Goal: Check status: Check status

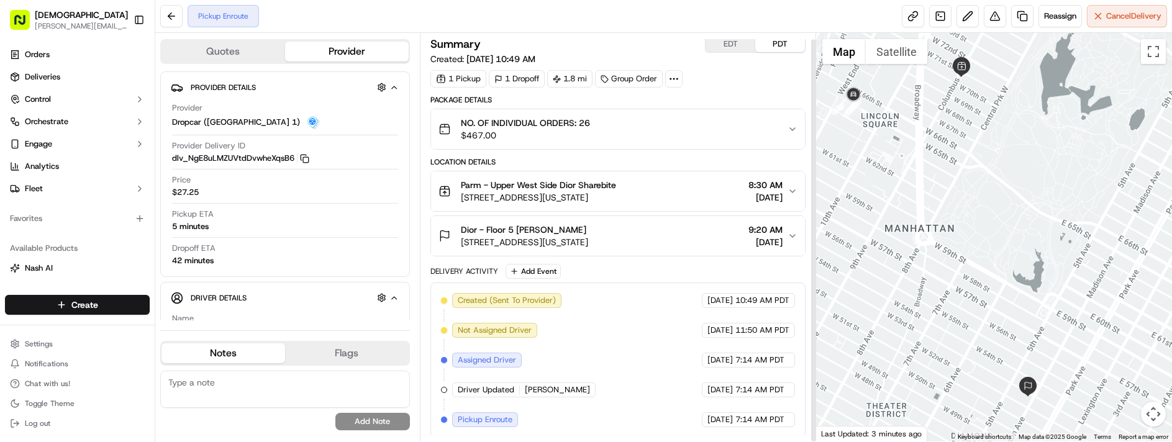
scroll to position [6, 0]
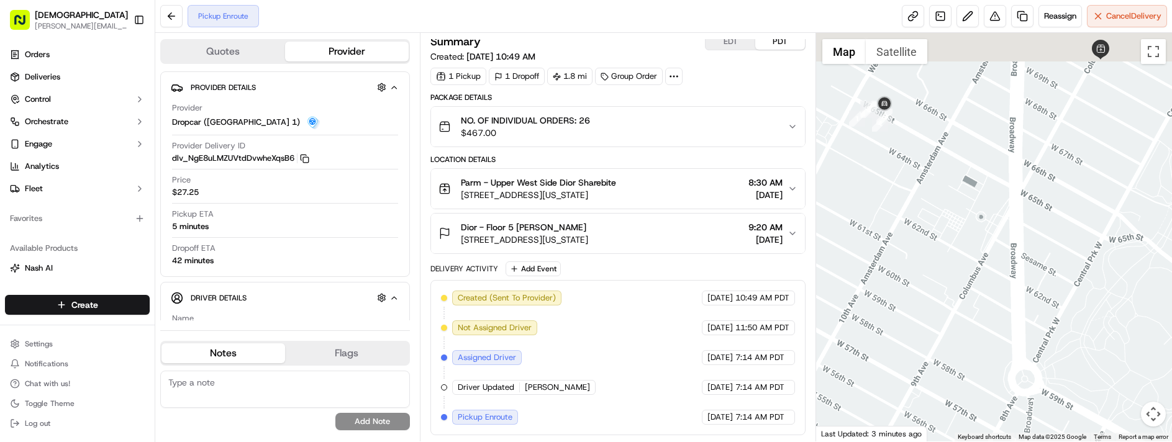
drag, startPoint x: 860, startPoint y: 154, endPoint x: 932, endPoint y: 284, distance: 148.2
click at [929, 286] on div at bounding box center [994, 237] width 356 height 409
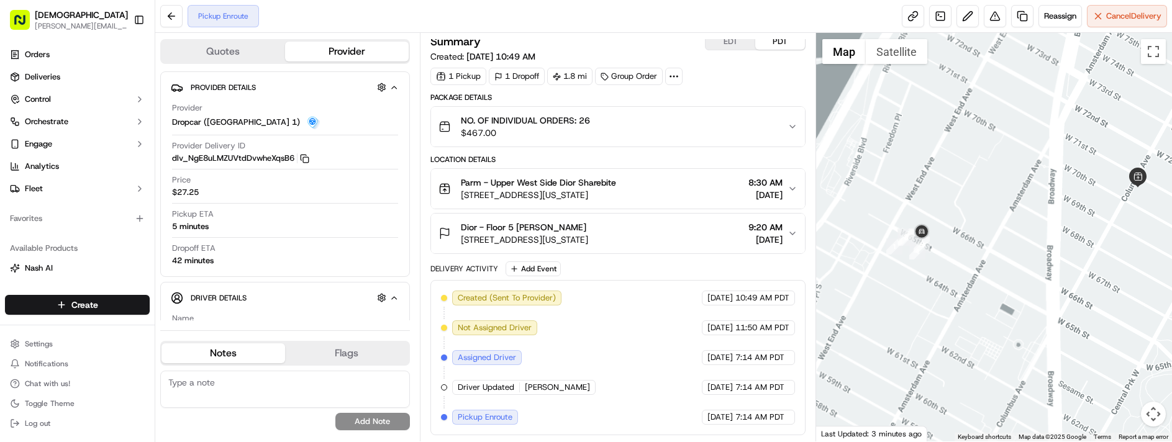
drag, startPoint x: 1072, startPoint y: 288, endPoint x: 900, endPoint y: 255, distance: 175.1
click at [916, 263] on div at bounding box center [994, 237] width 356 height 409
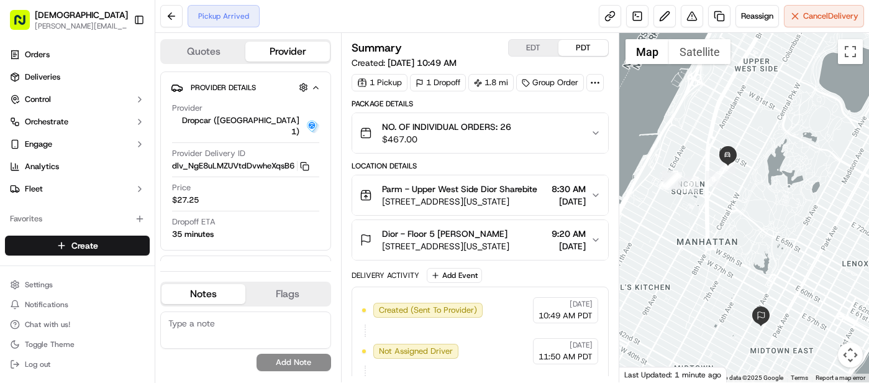
drag, startPoint x: 768, startPoint y: 140, endPoint x: 768, endPoint y: 179, distance: 38.5
click at [768, 179] on div at bounding box center [744, 207] width 250 height 349
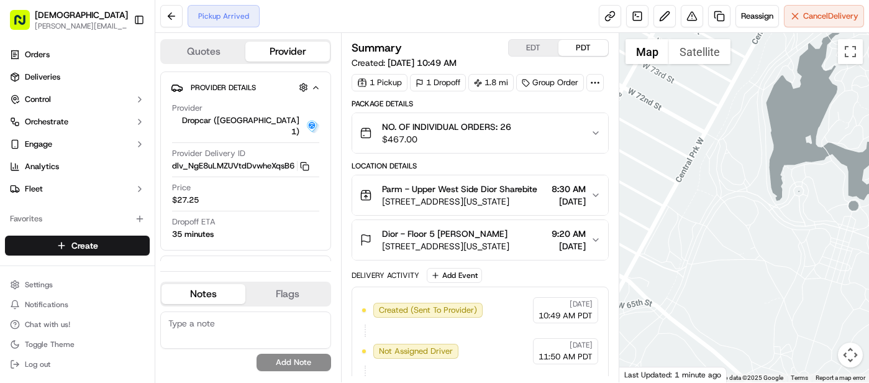
drag, startPoint x: 721, startPoint y: 150, endPoint x: 833, endPoint y: 168, distance: 113.9
click at [833, 168] on div at bounding box center [744, 207] width 250 height 349
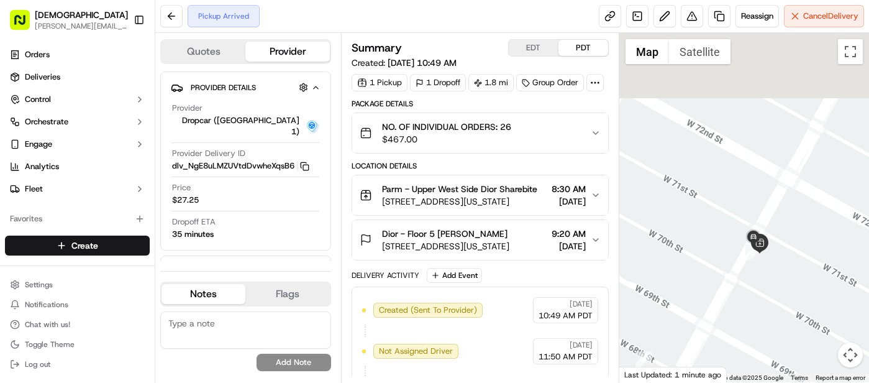
drag, startPoint x: 834, startPoint y: 169, endPoint x: 782, endPoint y: 263, distance: 107.9
click at [782, 265] on div at bounding box center [744, 207] width 250 height 349
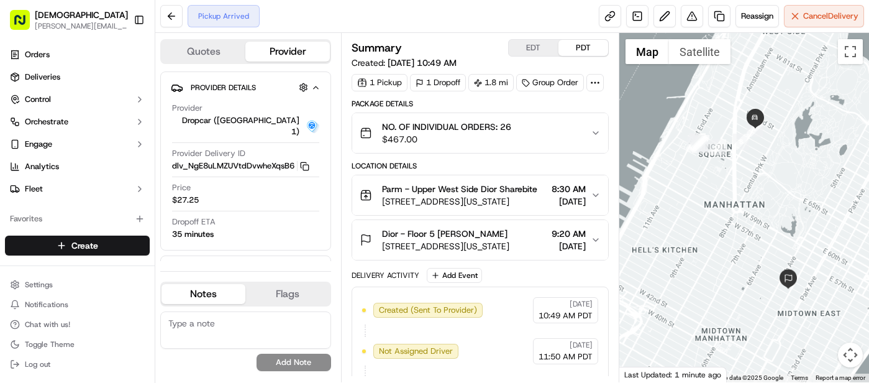
drag, startPoint x: 773, startPoint y: 301, endPoint x: 752, endPoint y: 192, distance: 111.3
click at [752, 192] on div at bounding box center [744, 207] width 250 height 349
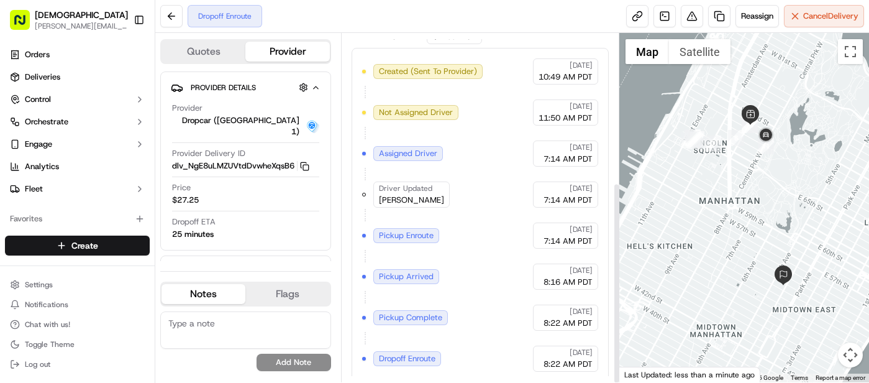
scroll to position [257, 0]
